Goal: Transaction & Acquisition: Purchase product/service

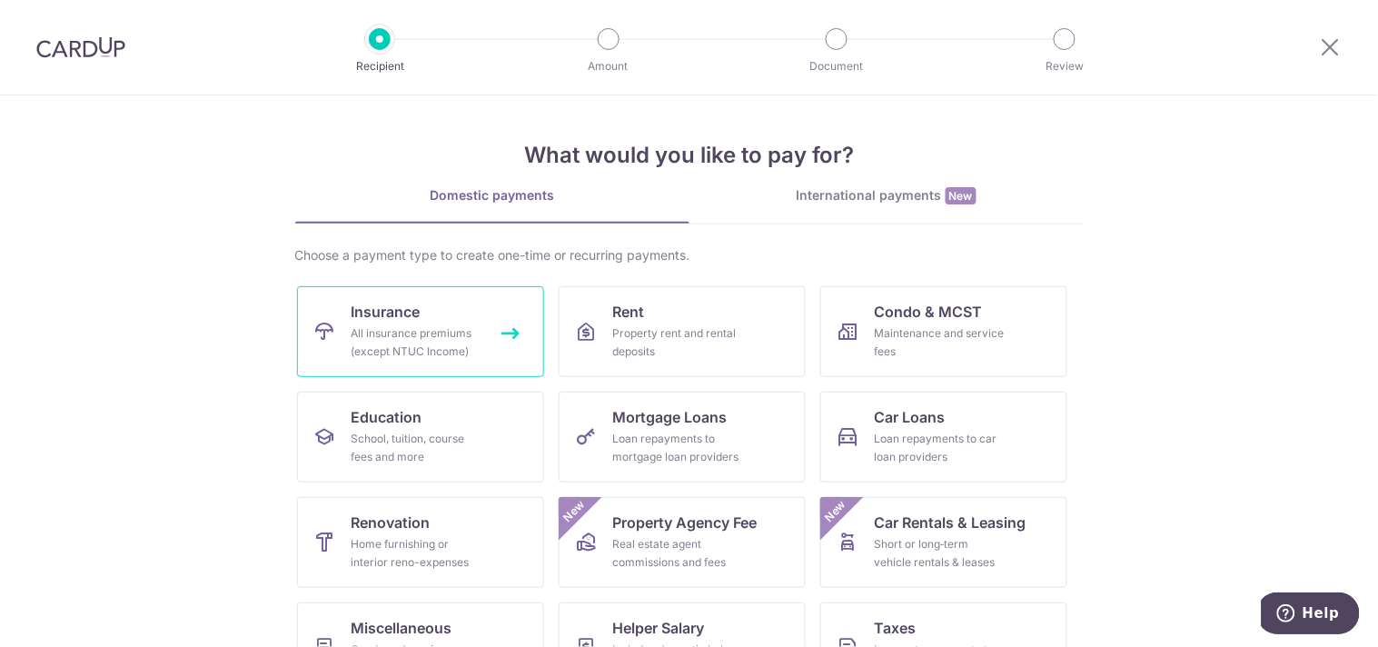
click at [374, 334] on div "All insurance premiums (except NTUC Income)" at bounding box center [417, 342] width 131 height 36
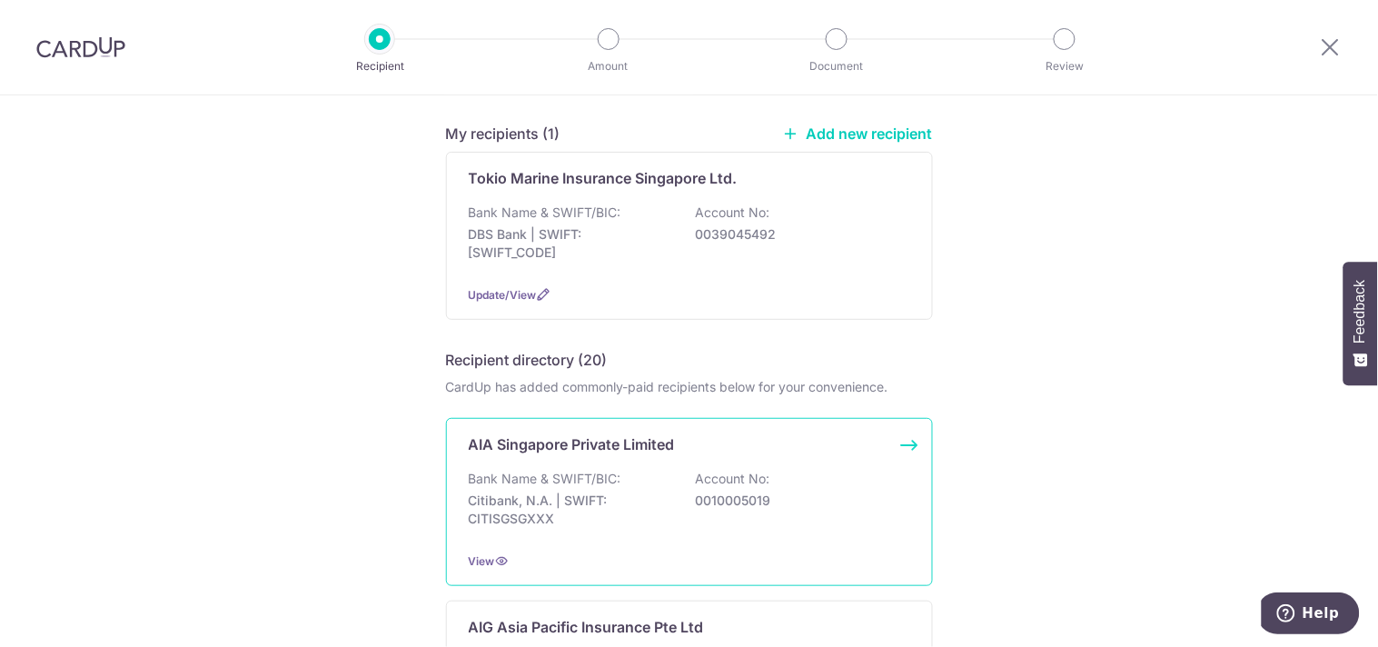
scroll to position [151, 0]
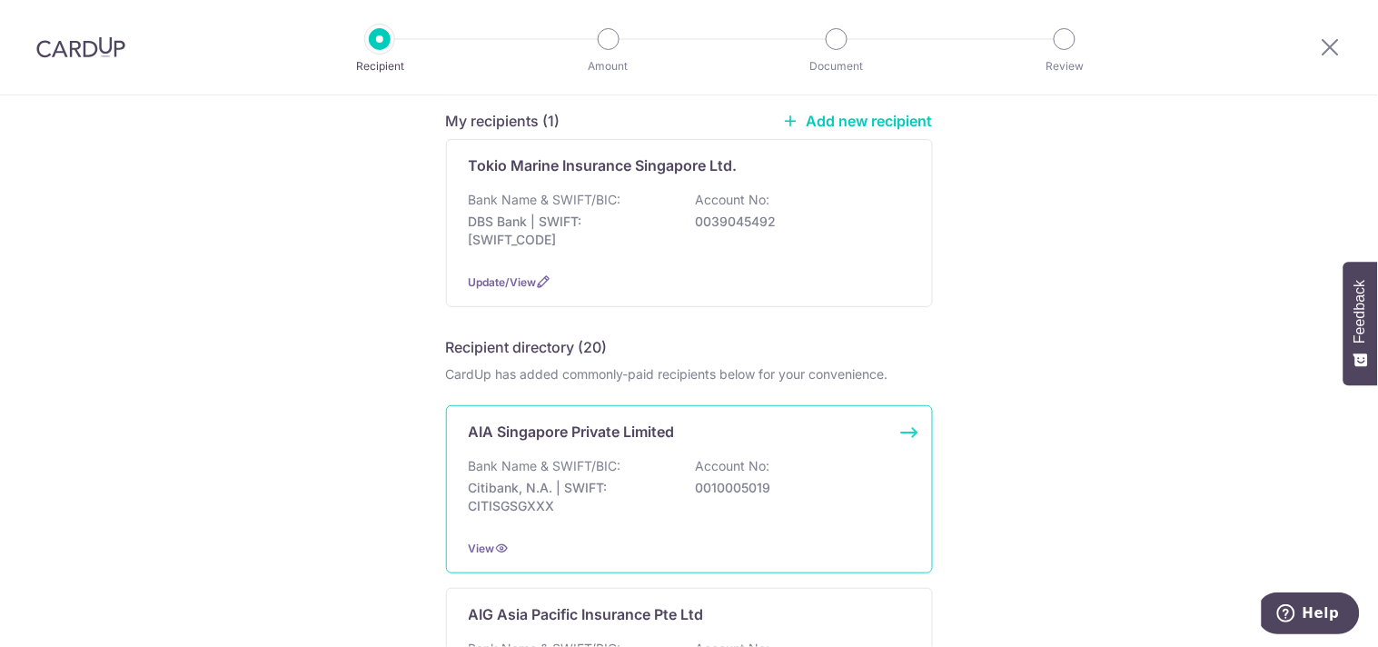
click at [641, 467] on div "Bank Name & SWIFT/BIC: Citibank, N.A. | SWIFT: CITISGSGXXX Account No: 00100050…" at bounding box center [690, 490] width 442 height 67
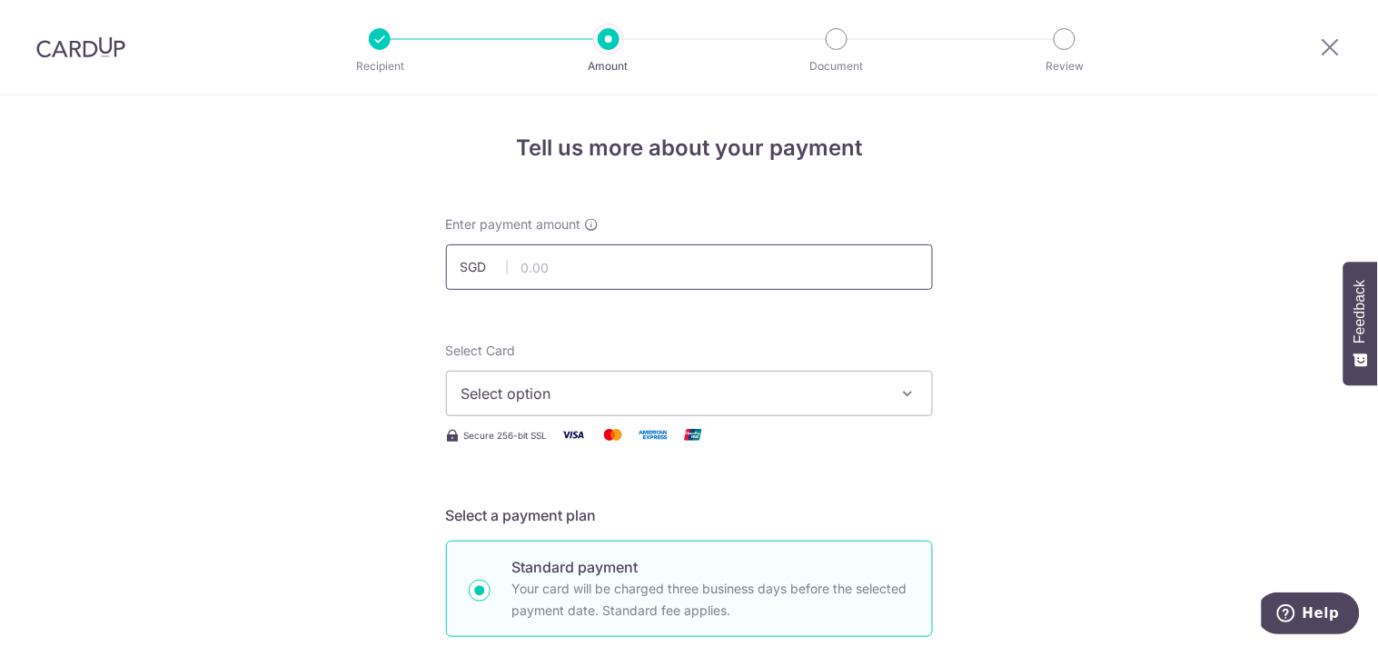
click at [515, 270] on input "text" at bounding box center [689, 266] width 487 height 45
type input "435.00"
click at [816, 392] on span "Select option" at bounding box center [673, 394] width 423 height 22
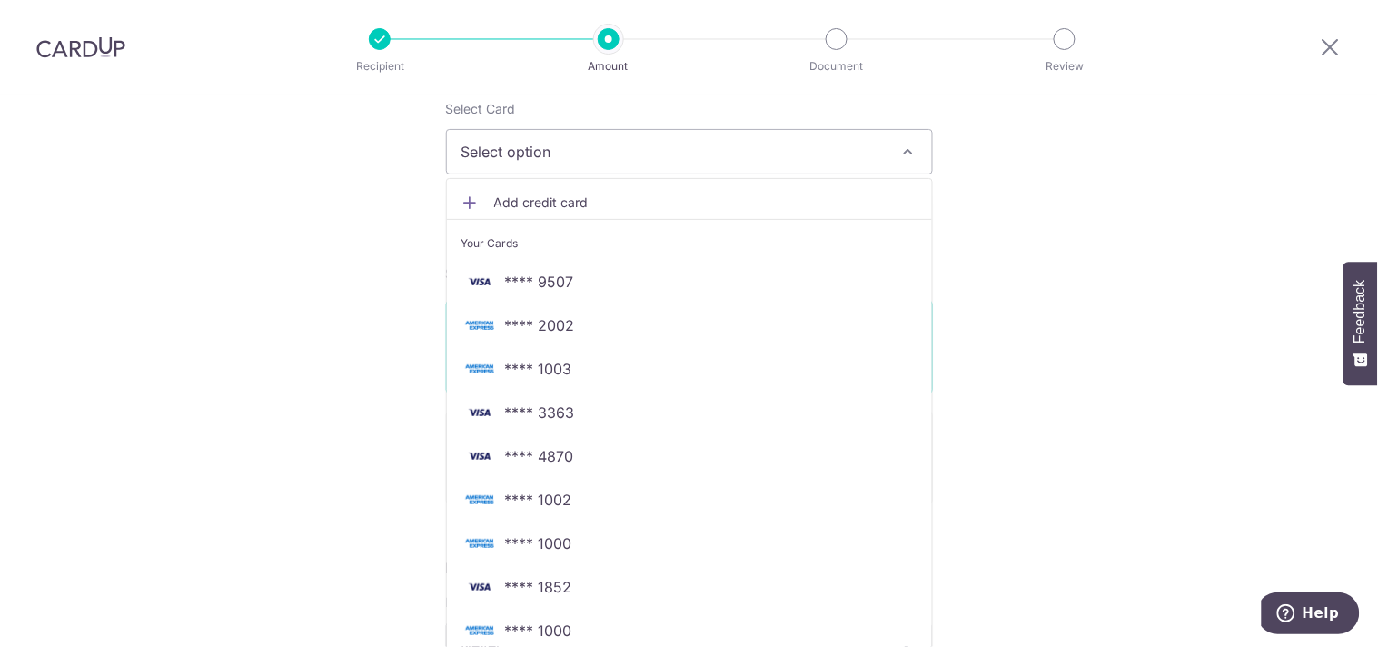
scroll to position [252, 0]
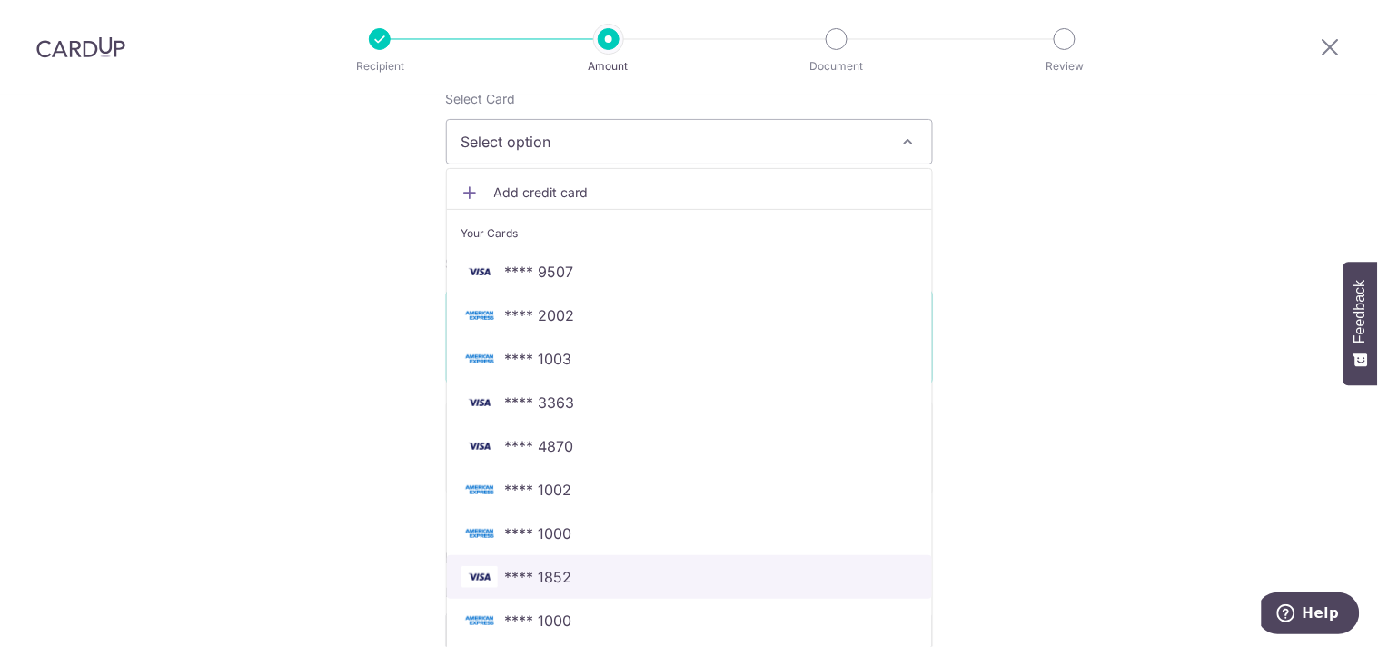
click at [512, 573] on span "**** 1852" at bounding box center [538, 577] width 67 height 22
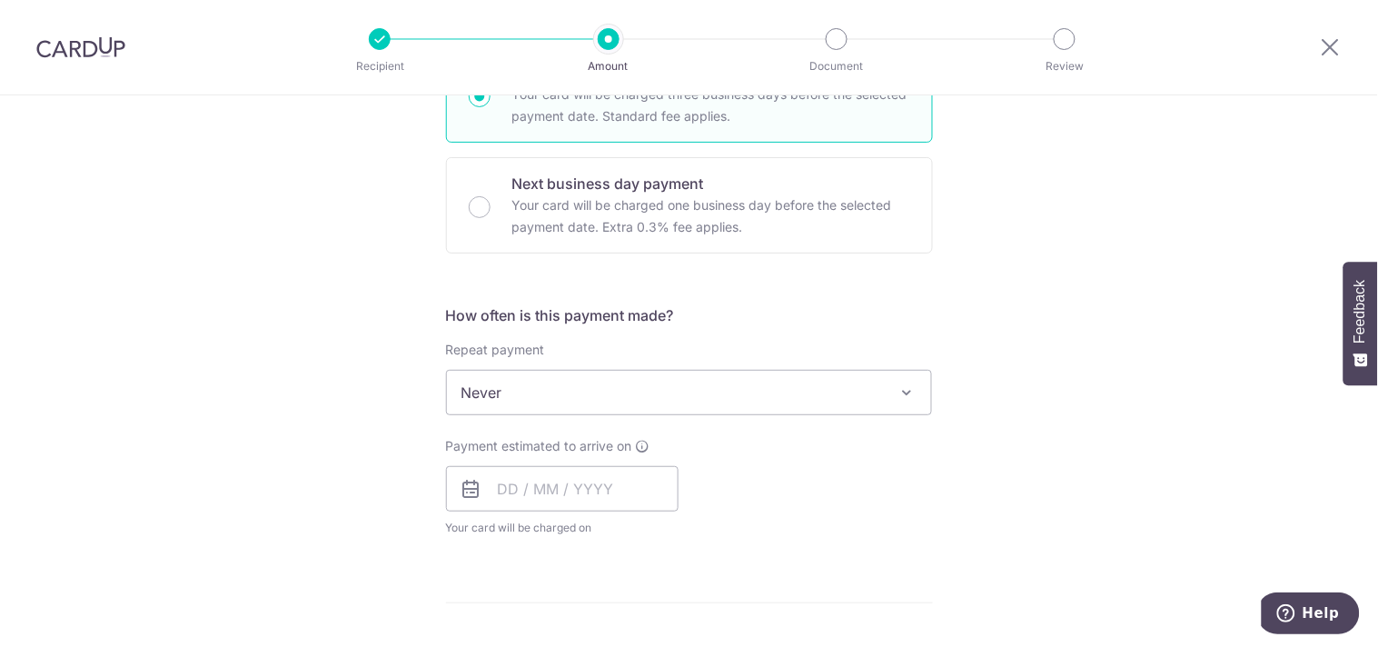
scroll to position [504, 0]
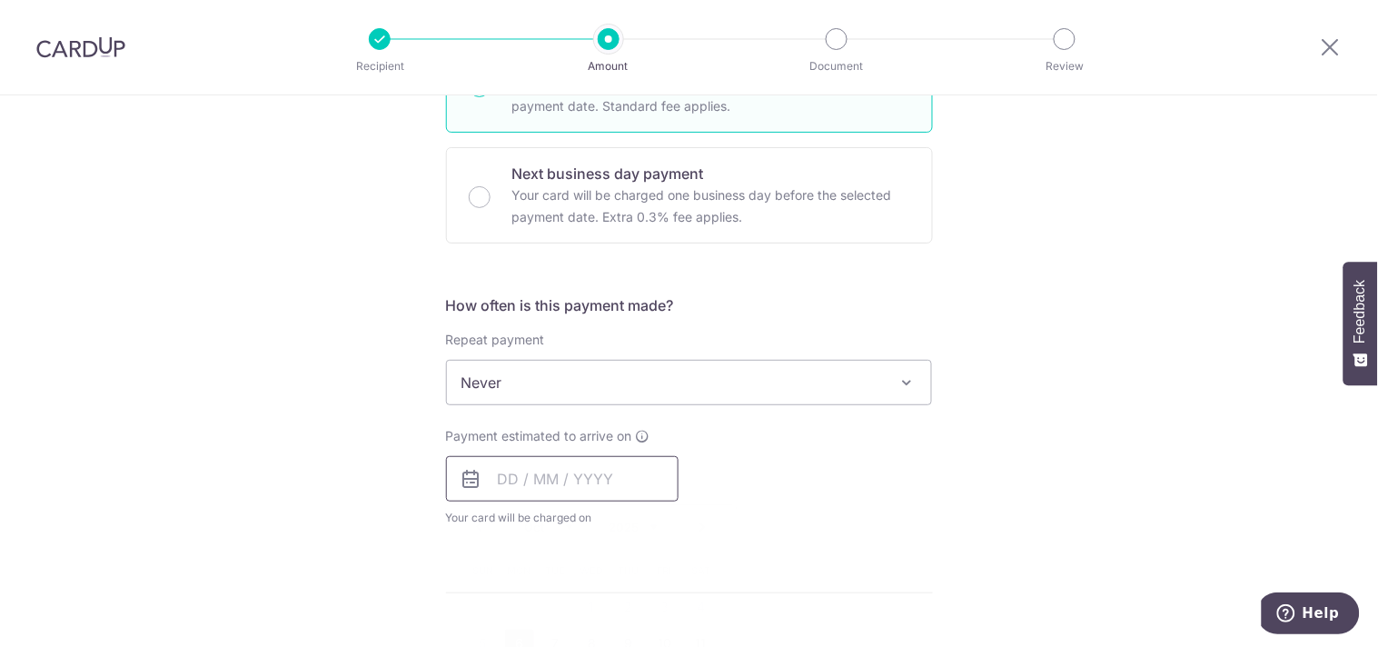
click at [538, 488] on input "text" at bounding box center [562, 478] width 233 height 45
click at [489, 480] on input "text" at bounding box center [562, 478] width 233 height 45
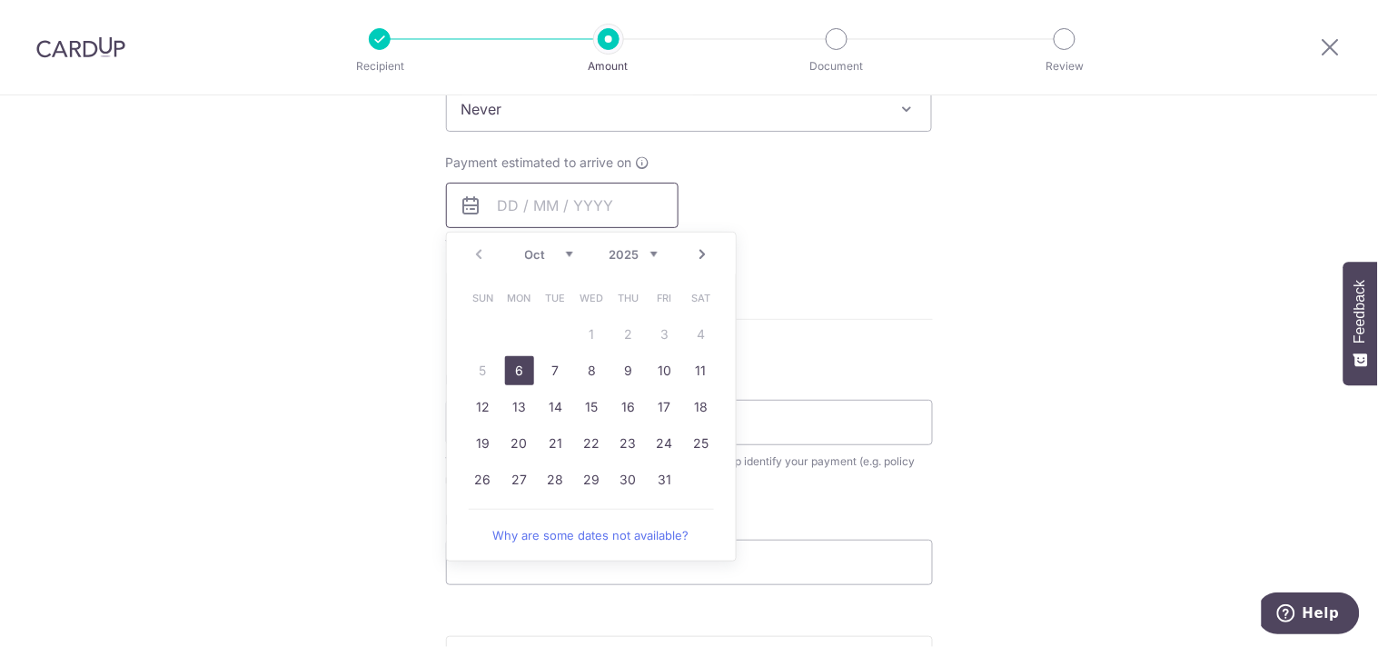
scroll to position [832, 0]
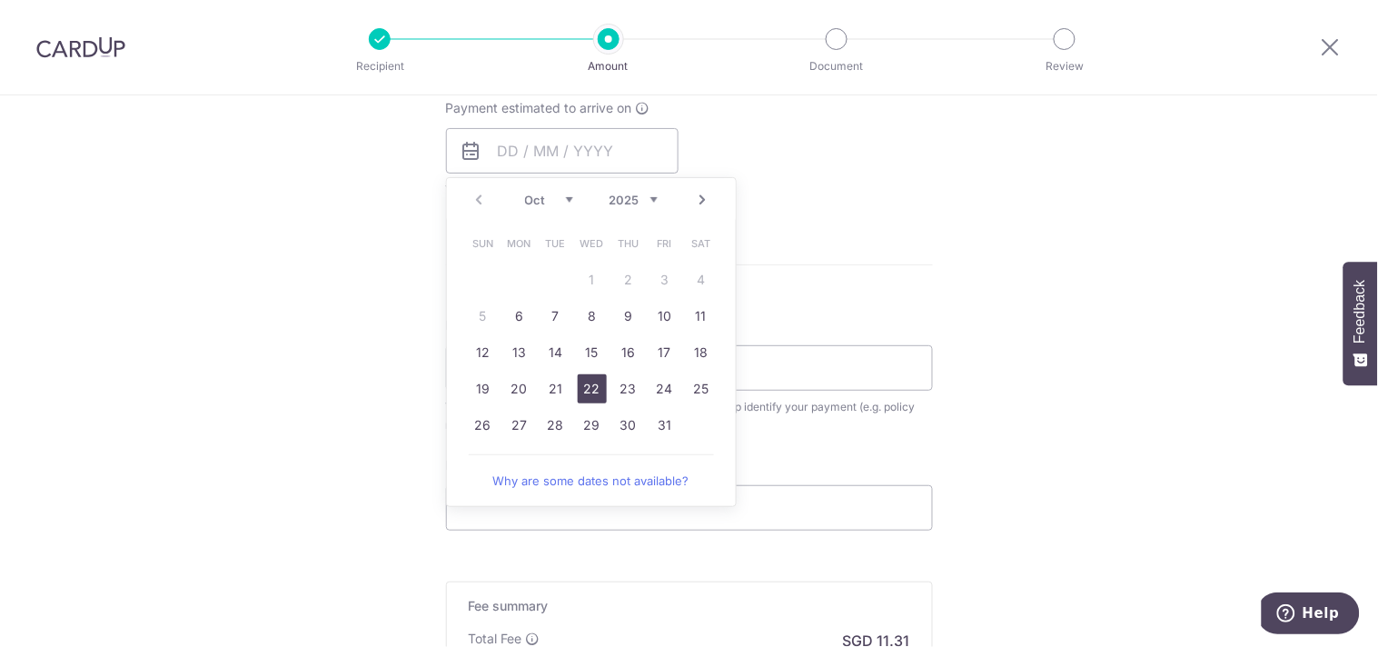
click at [584, 387] on link "22" at bounding box center [592, 388] width 29 height 29
type input "[DATE]"
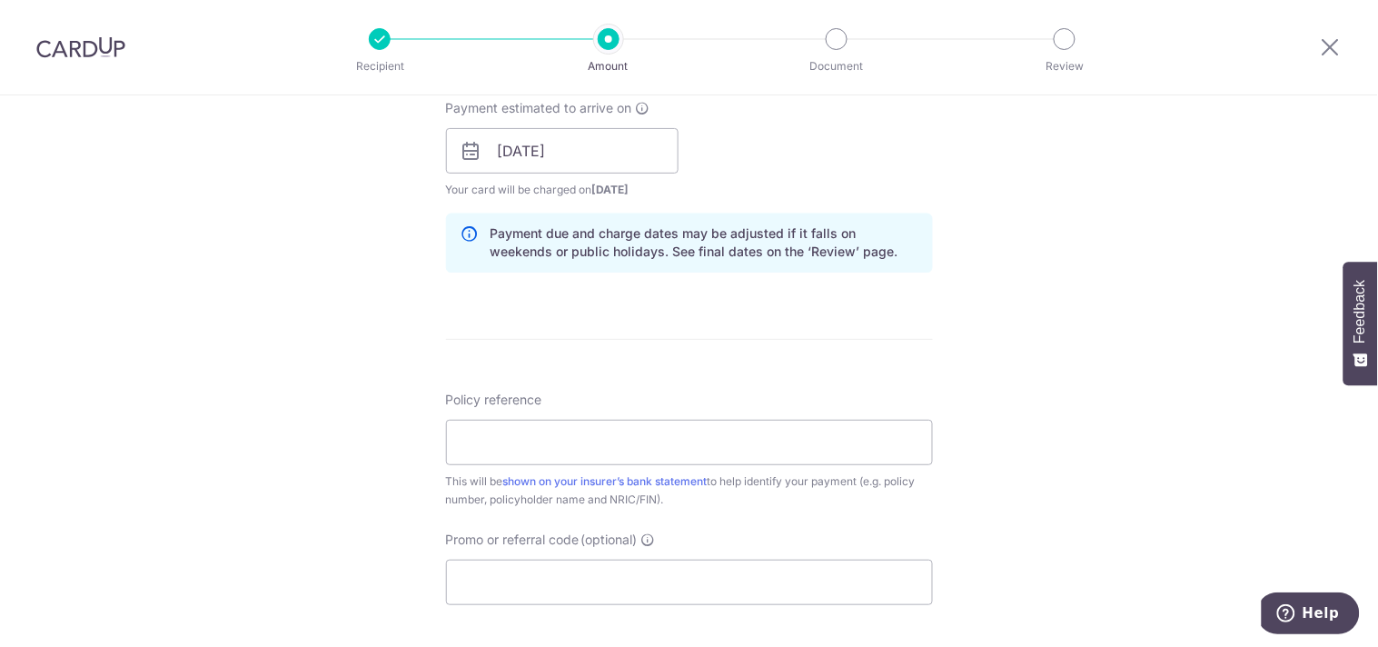
scroll to position [858, 0]
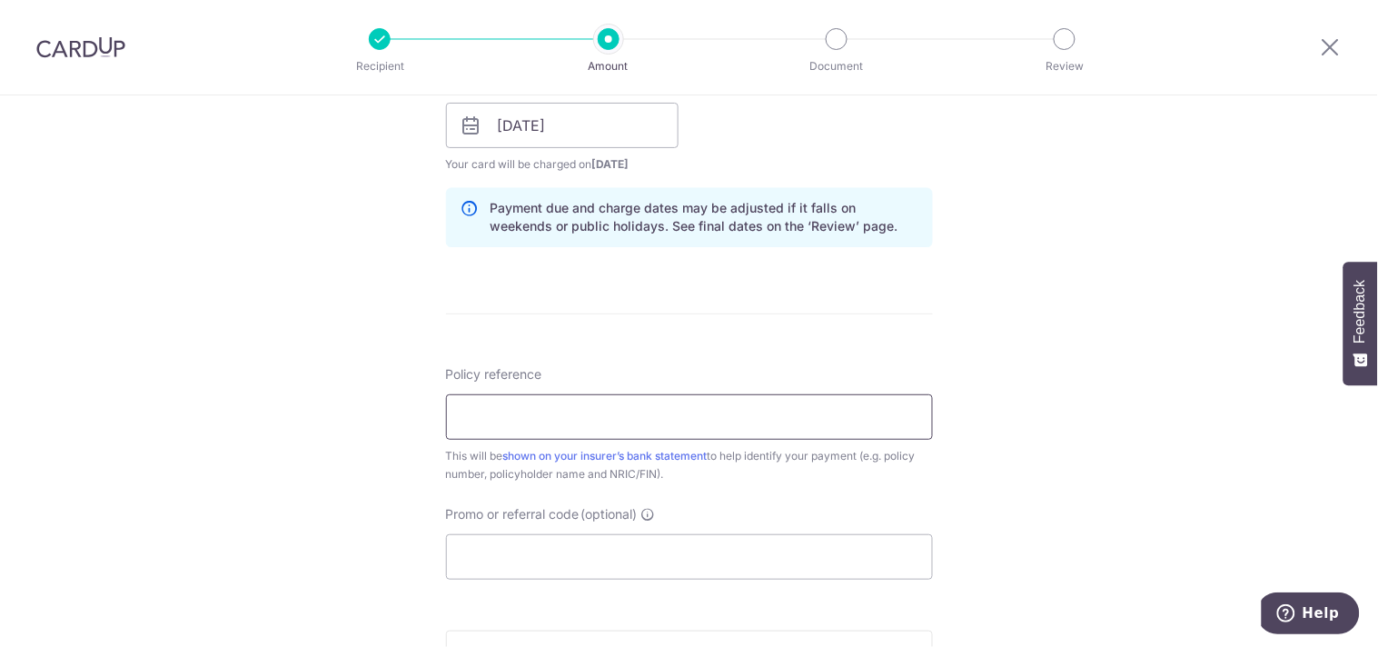
click at [724, 425] on input "Policy reference" at bounding box center [689, 416] width 487 height 45
paste input "L516743181"
type input "L516743181 Neo Say Khean S7241308C"
click at [532, 551] on input "Promo or referral code (optional)" at bounding box center [689, 556] width 487 height 45
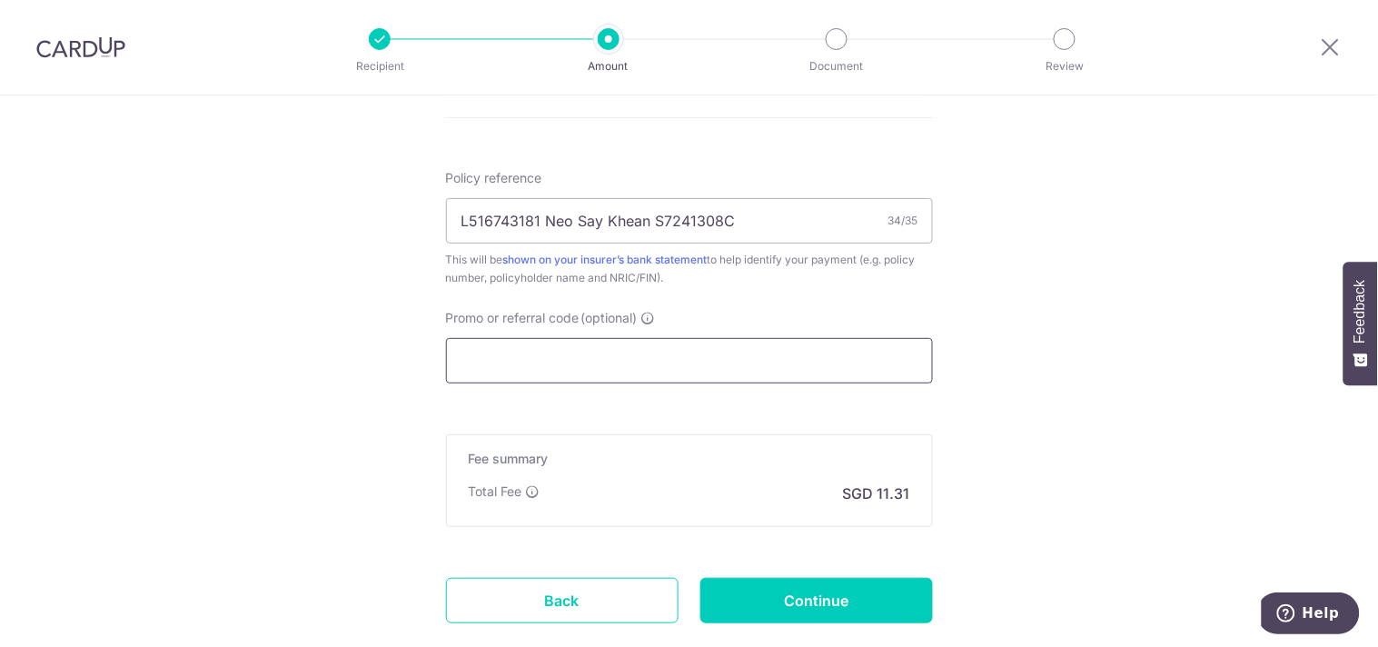
scroll to position [1059, 0]
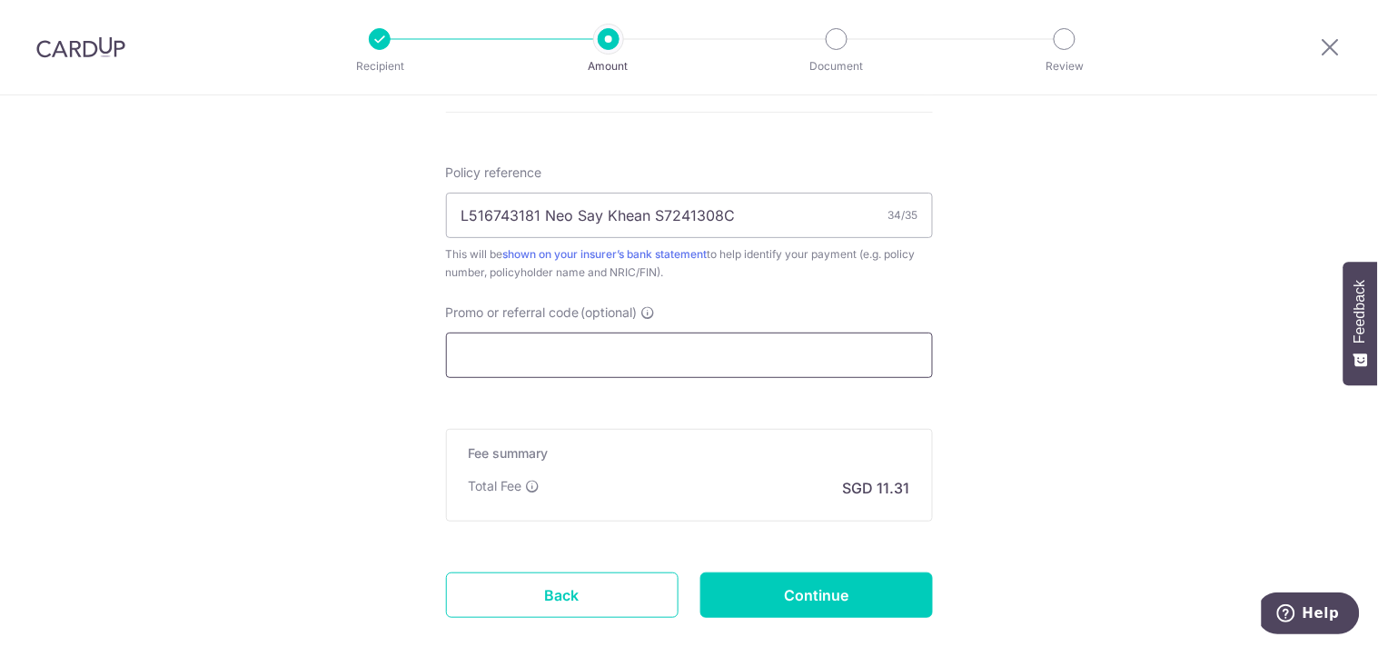
click at [525, 358] on input "Promo or referral code (optional)" at bounding box center [689, 355] width 487 height 45
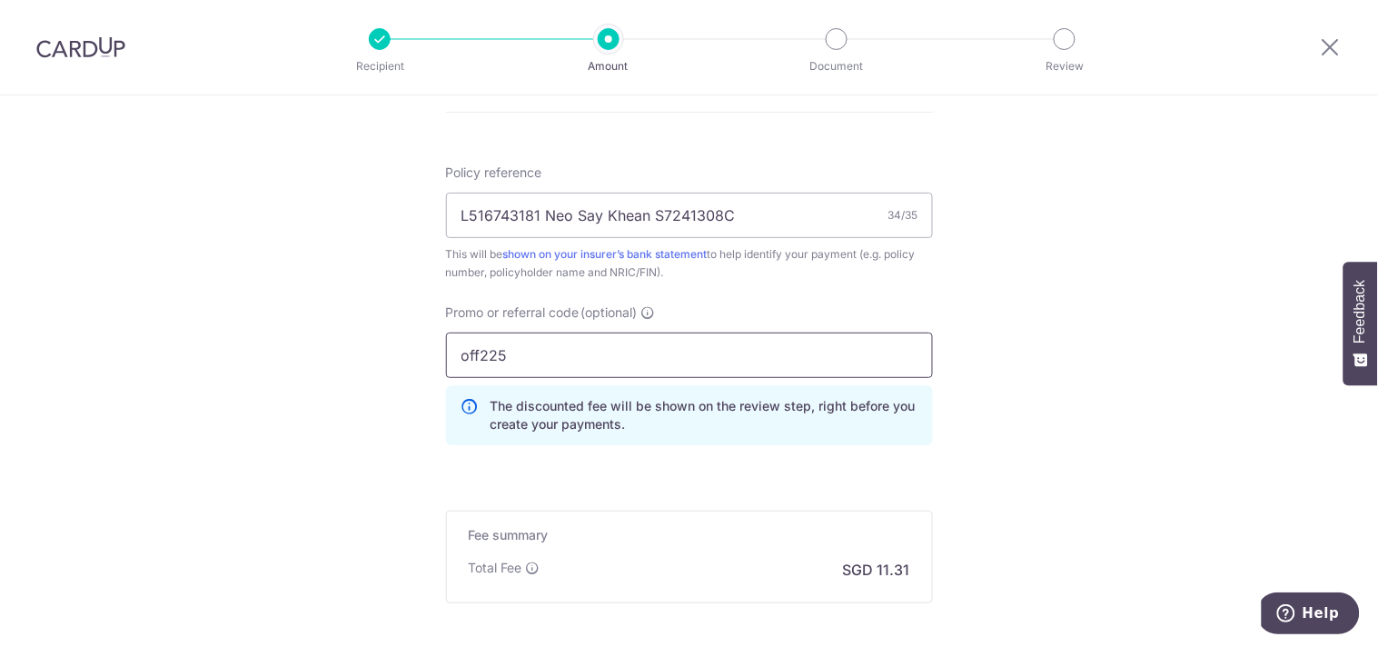
type input "off225"
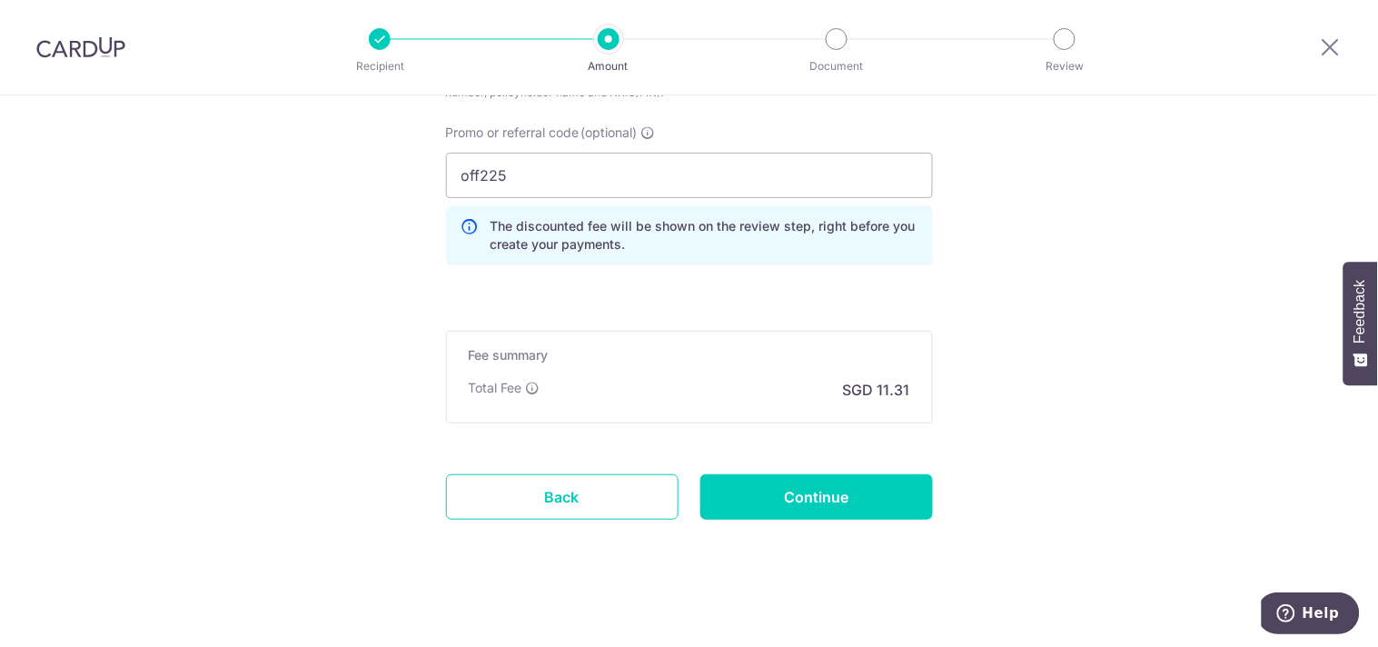
scroll to position [1248, 0]
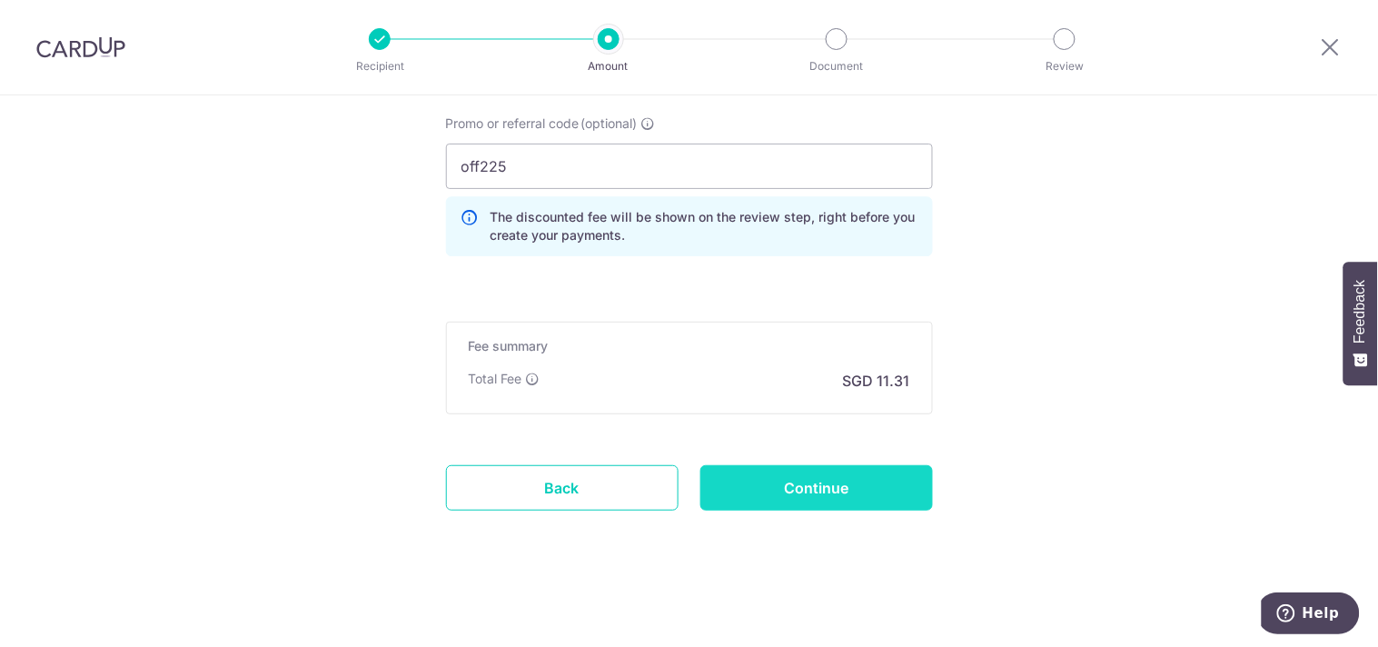
click at [838, 484] on input "Continue" at bounding box center [817, 487] width 233 height 45
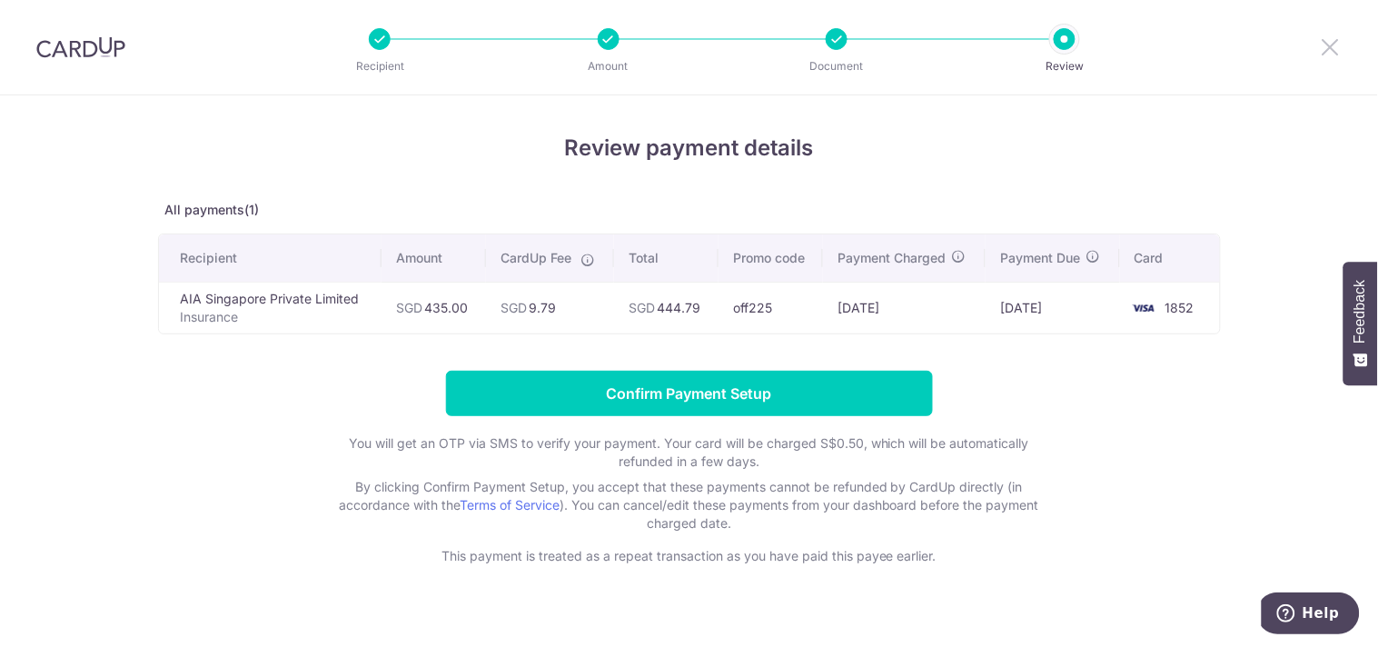
click at [1325, 50] on icon at bounding box center [1331, 46] width 22 height 23
